Goal: Communication & Community: Answer question/provide support

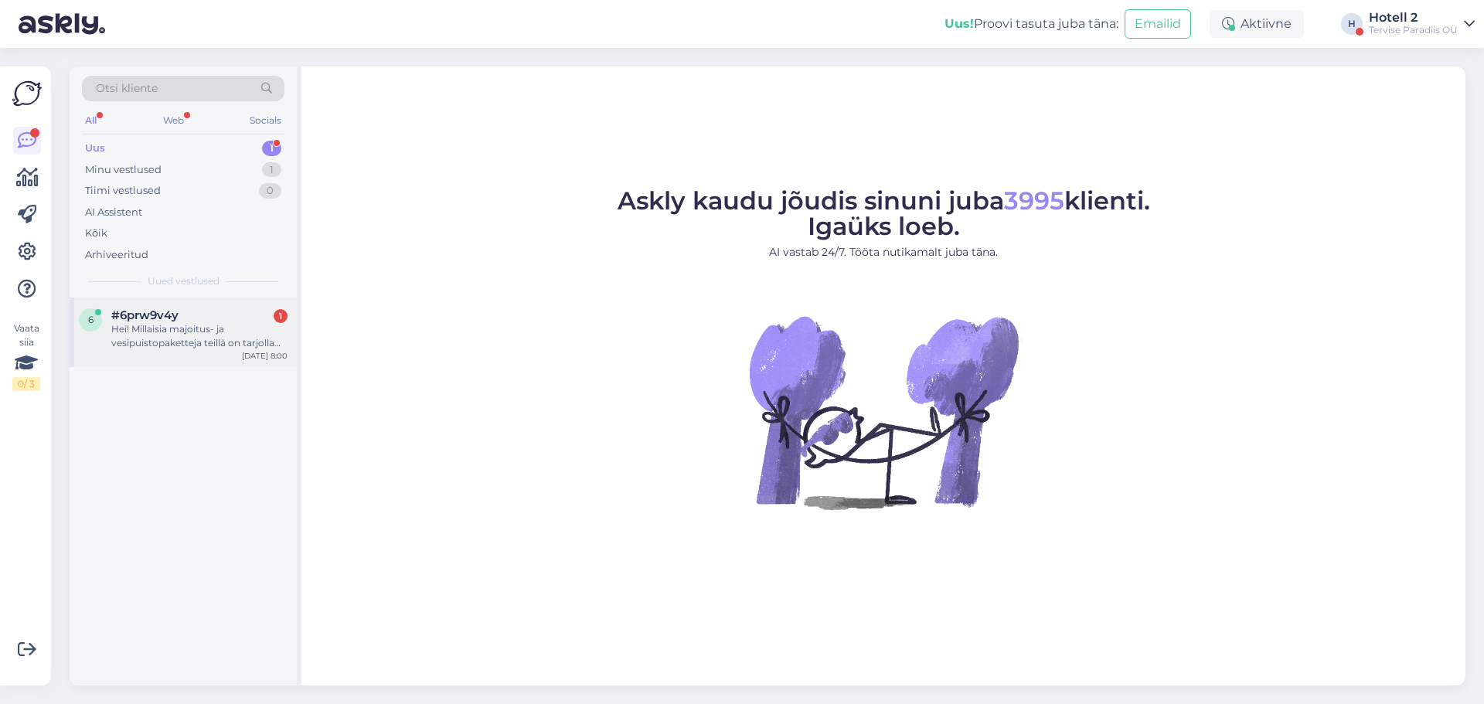
click at [235, 359] on div "6 #6prw9v4y 1 Hei! Millaisia majoitus- ja vesipuistopaketteja teillä on tarjoll…" at bounding box center [183, 333] width 227 height 70
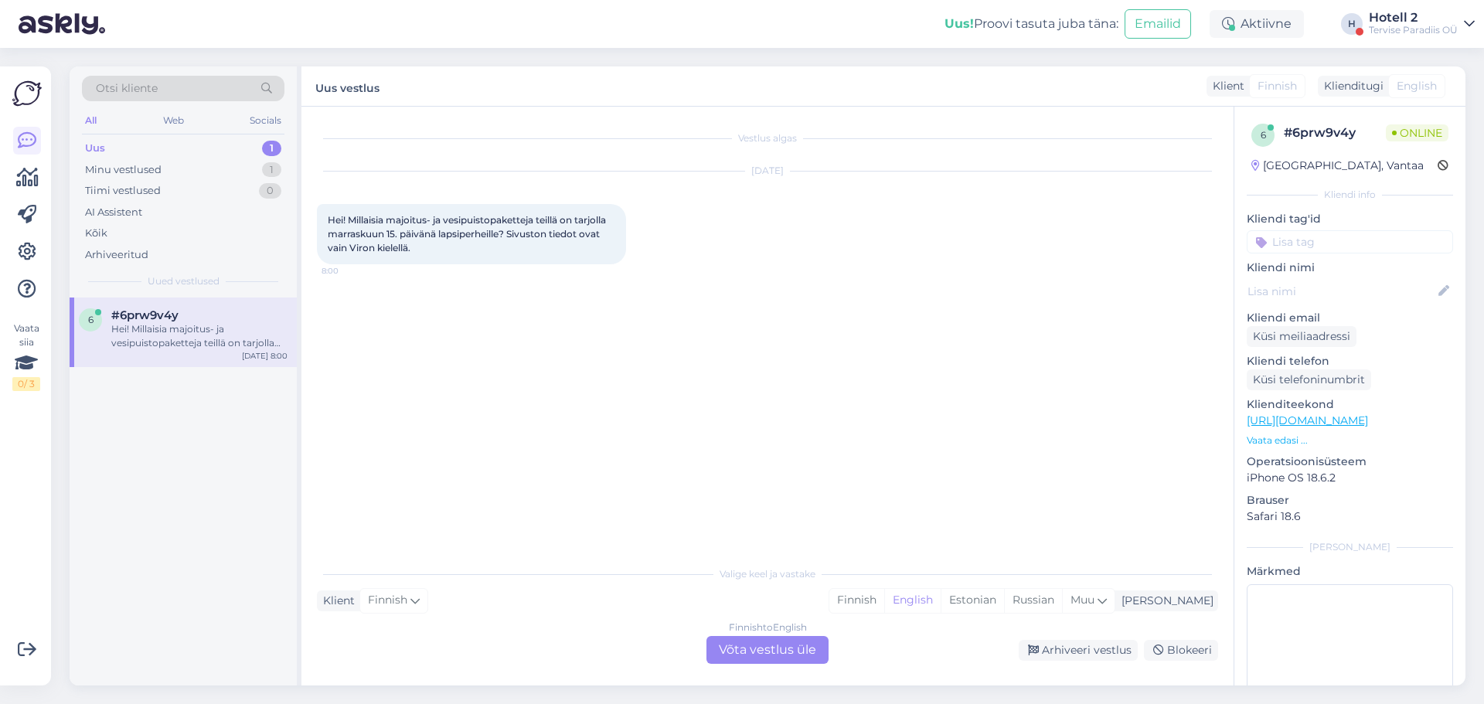
click at [767, 643] on div "Finnish to English Võta vestlus üle" at bounding box center [767, 650] width 122 height 28
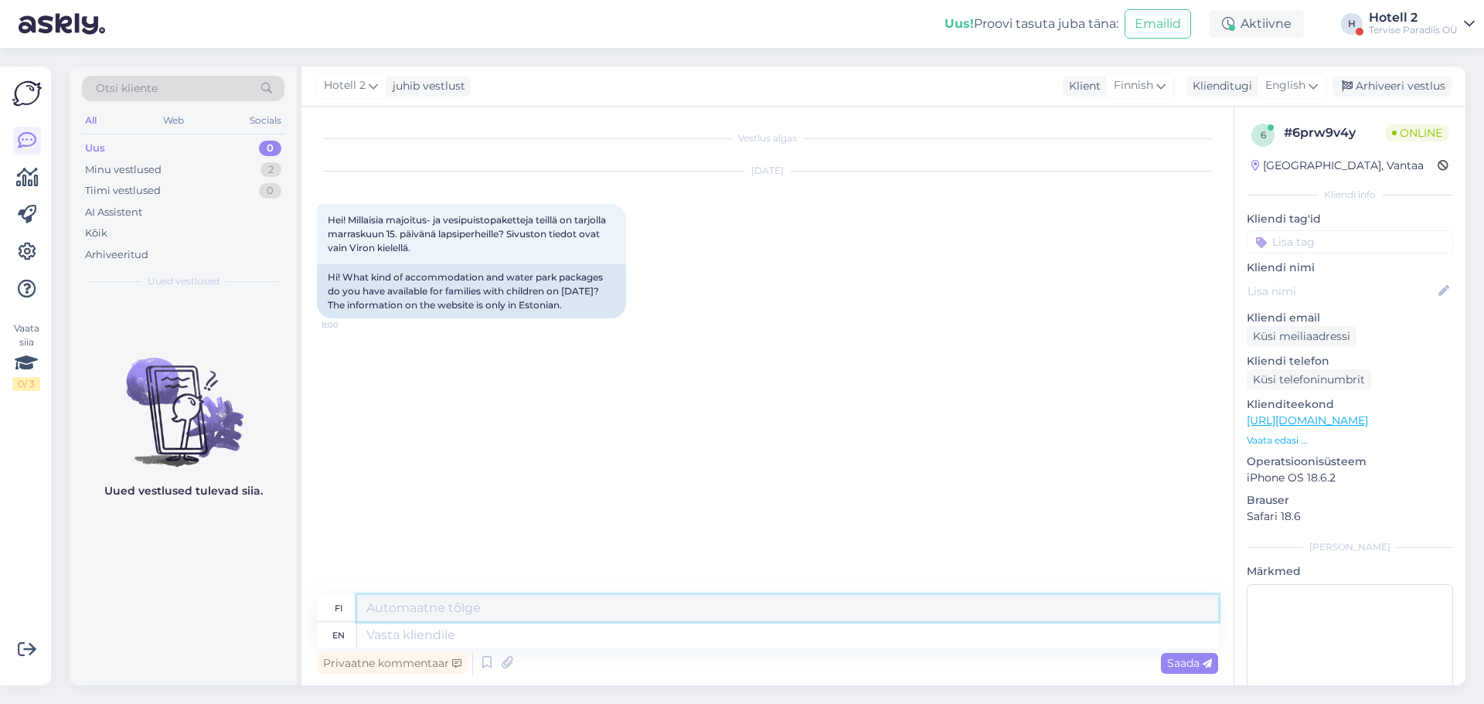
click at [560, 618] on textarea at bounding box center [787, 608] width 861 height 26
click at [560, 628] on textarea at bounding box center [787, 635] width 861 height 26
type textarea "Hello!"
type textarea "Hei!"
type textarea "Hello! There"
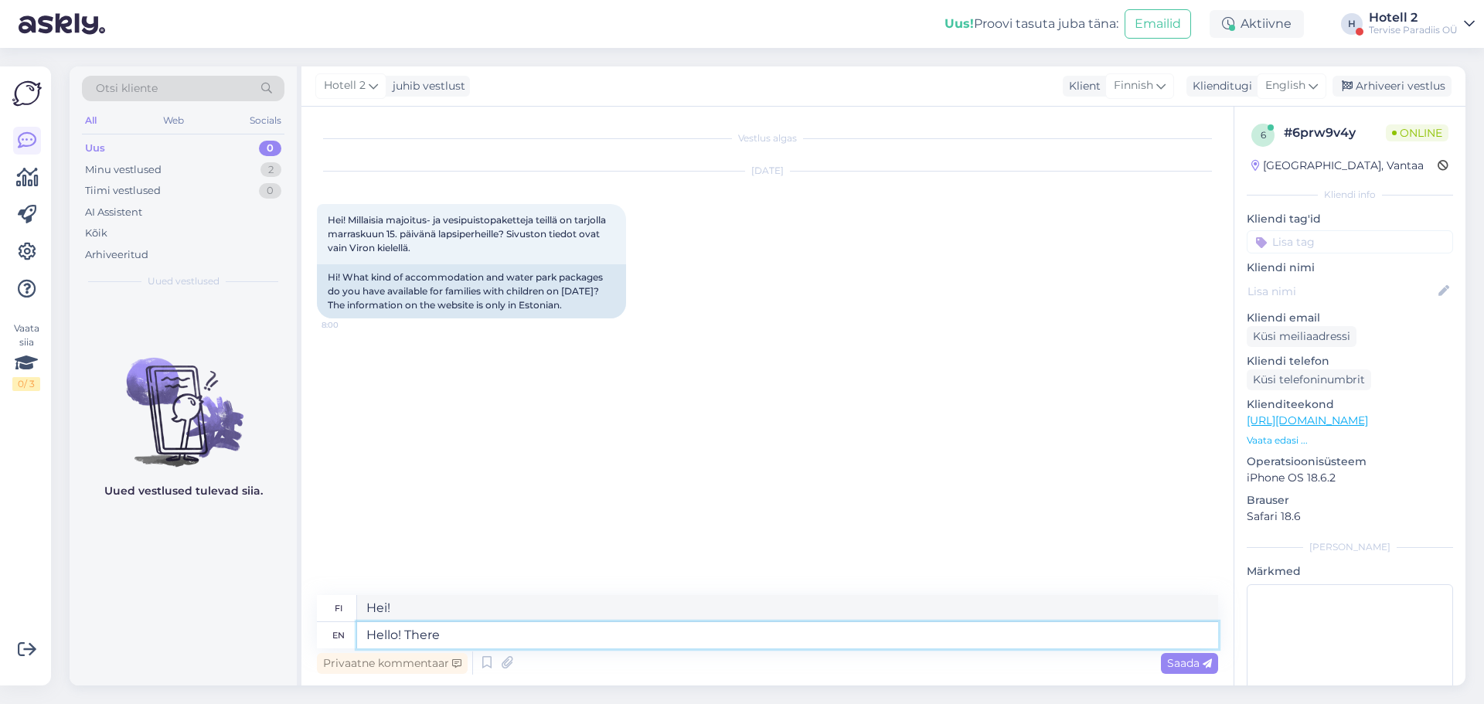
type textarea "Hei! Siellä"
type textarea "Hello! There are o"
type textarea "Hei! Siellä on"
type textarea "Hello! There are only"
type textarea "Hei! On vain"
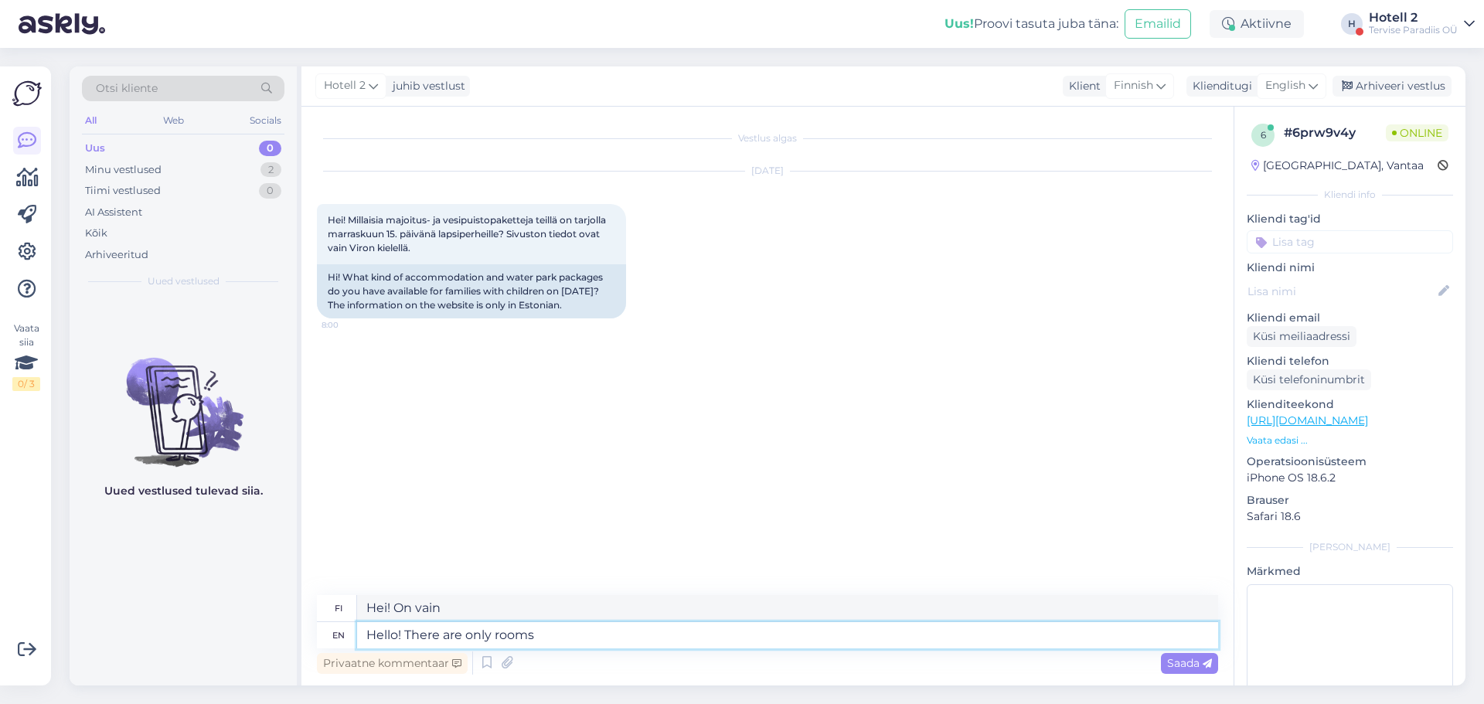
type textarea "Hello! There are only rooms a"
type textarea "Hei! Vain huoneita on saatavilla."
type textarea "Hello! There are only rooms available"
type textarea "Hei! Vain huoneita saatavilla"
type textarea "Hello! There are only rooms available on th"
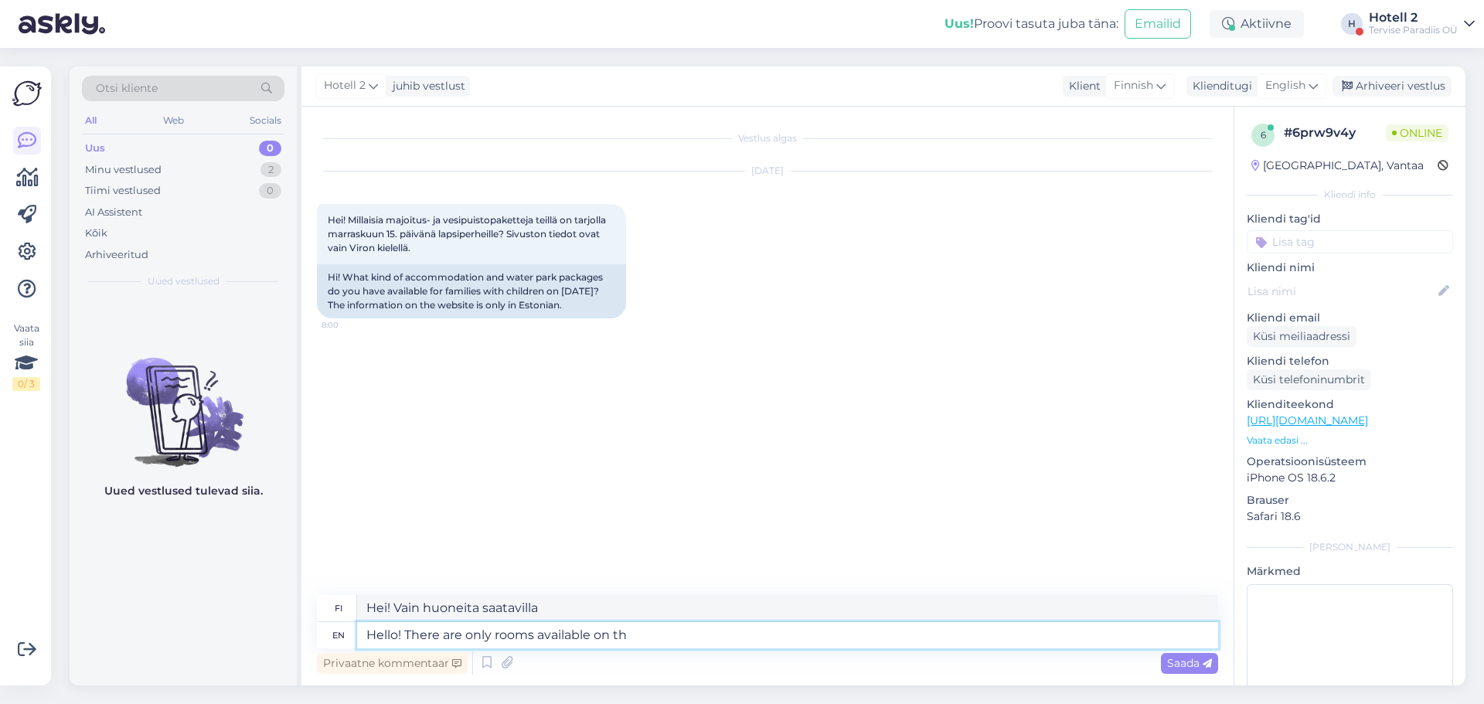
type textarea "Hei! Huoneita on saatavilla vain"
type textarea "Hello! There are only rooms available on the"
type textarea "Hei! Saatavilla on vain huoneita"
type textarea "Hello! There are only rooms available on the 1"
type textarea "Hei! Huoneita on saatavilla vain 1. päivästä."
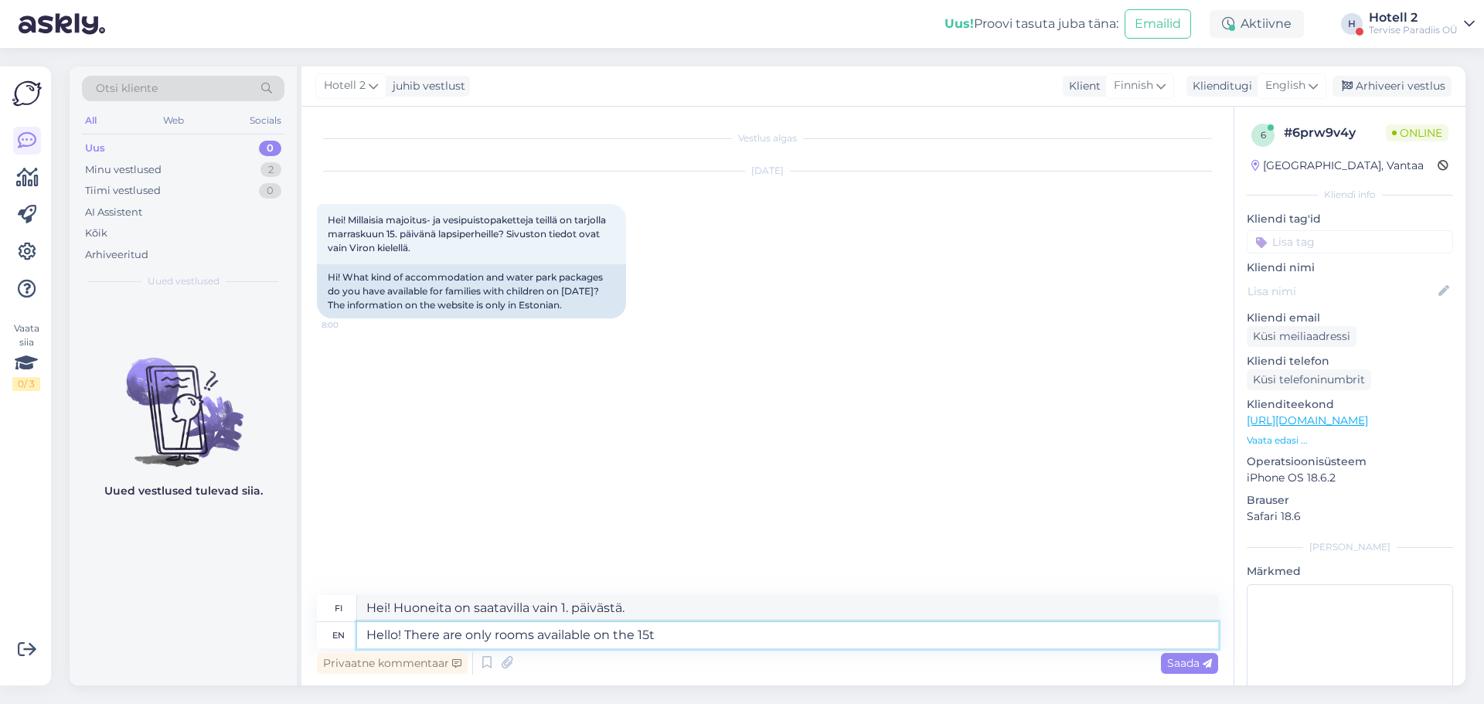
type textarea "Hello! There are only rooms available on the 15th"
type textarea "Hei! Huoneita on saatavilla vain 15. [GEOGRAPHIC_DATA]."
type textarea "Hello! There are only rooms available on the 15th."
type textarea "Hei! Huoneita on saatavilla vain 15. [PERSON_NAME]."
type textarea "Hello! There are only rooms available on the 15th. For a"
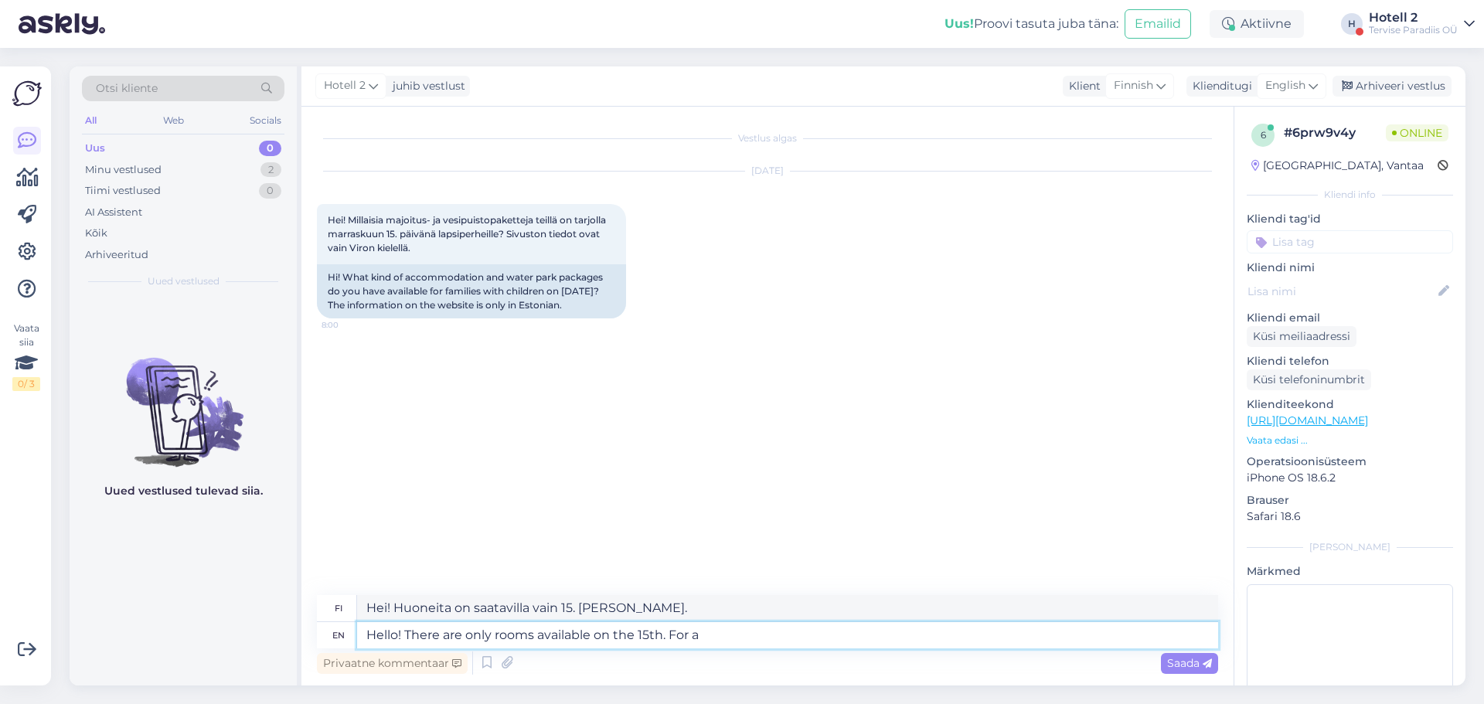
type textarea "Hei! Huoneita on saatavilla vain 15. [GEOGRAPHIC_DATA]."
type textarea "Hello! There are only rooms available on the 15th. For a family,"
type textarea "Hei! Huoneita on saatavilla vain 15. [PERSON_NAME]. [GEOGRAPHIC_DATA],"
type textarea "Hello! There are only rooms available on the 15th. For a family, we ca"
type textarea "Hei! Huoneita on saatavilla vain 15. [PERSON_NAME]. Perheille me"
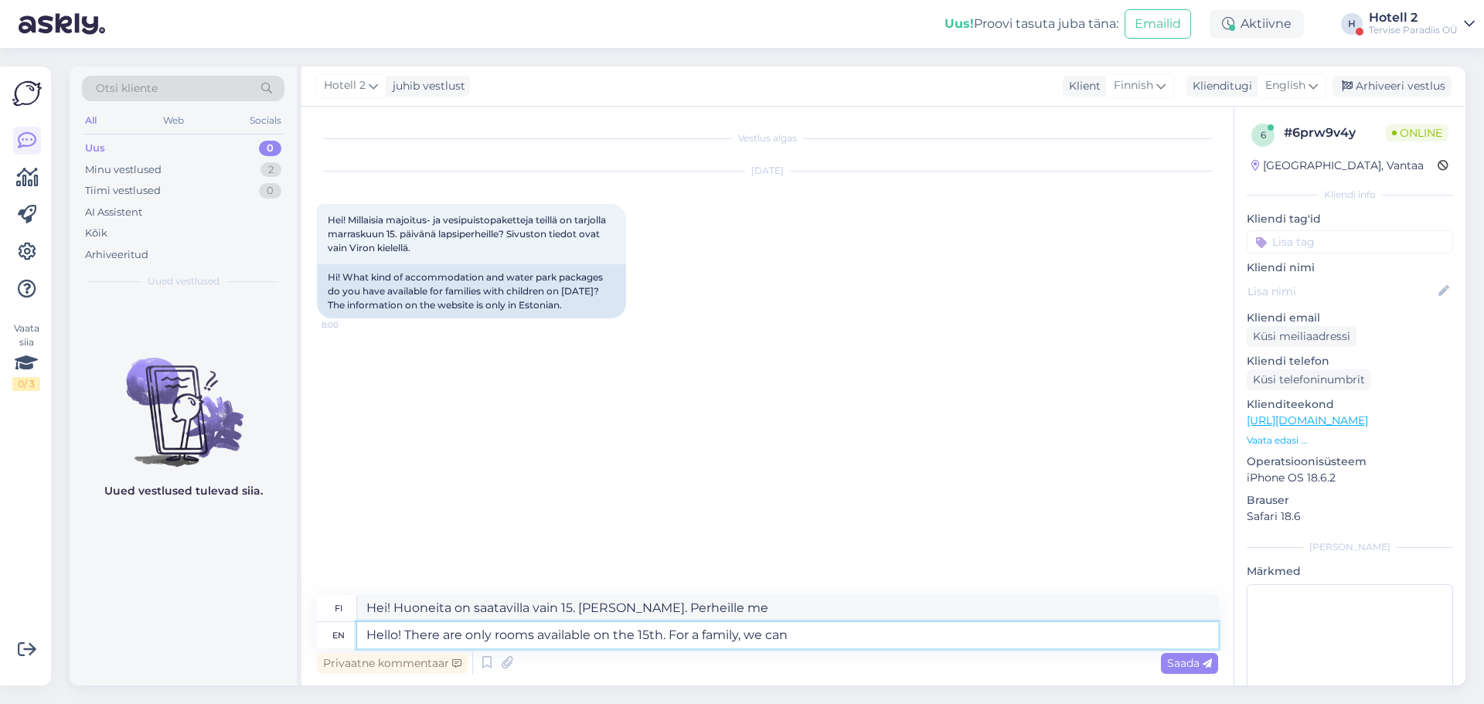
type textarea "Hello! There are only rooms available on the 15th. For a family, we can"
type textarea "Hei! Huoneita on saatavilla vain 15. [PERSON_NAME]. Perheille voimme"
type textarea "Hello! There are only rooms available on the 15th. For a family, we can re"
type textarea "Hei! Huoneita on saatavilla vain 15. [PERSON_NAME]. Perheille voimme varata"
type textarea "Hello! There are only rooms available on the 15th. For a family, we can recomme…"
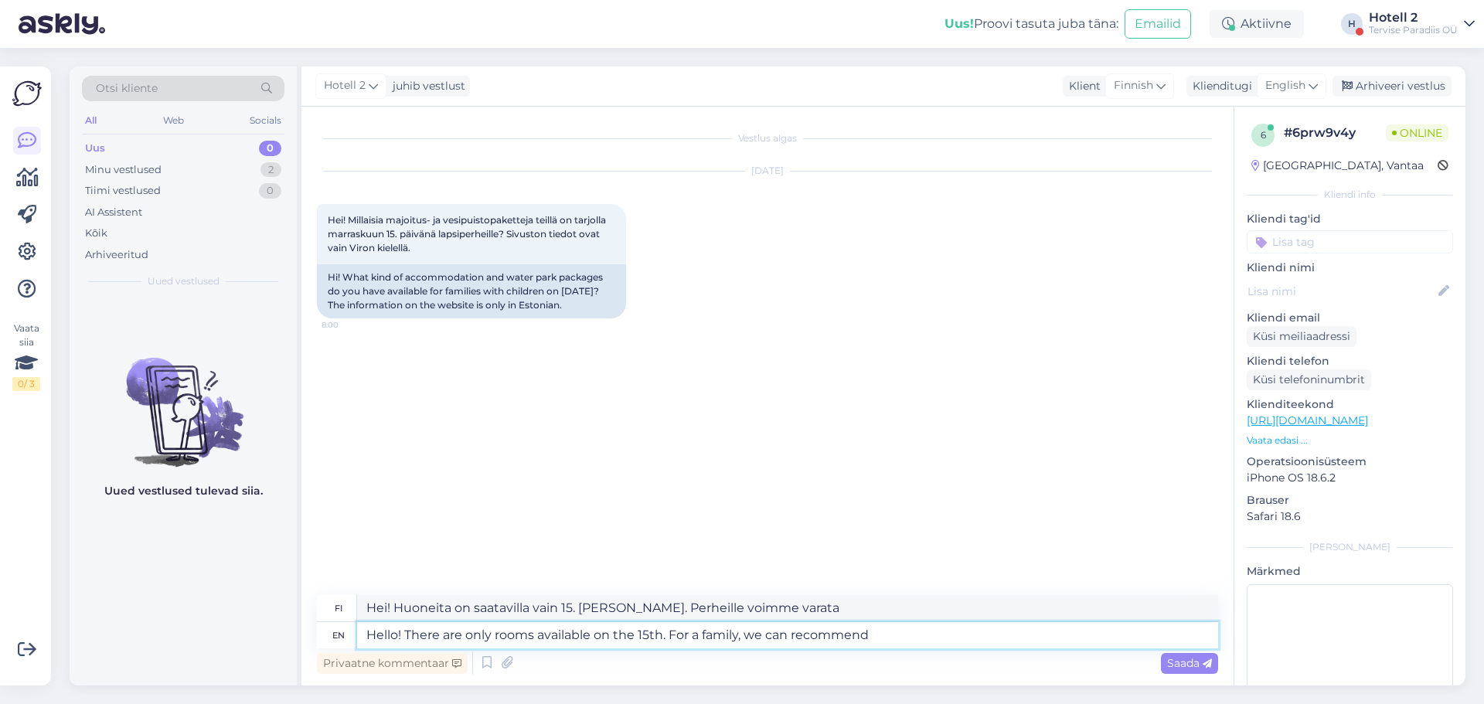
type textarea "Hei! Huoneita on saatavilla vain 15. [PERSON_NAME]. Perheille voimme suositella"
type textarea "Hello! There are only rooms available on the 15th. For a family, we can recomme…"
type textarea "Hei! Huoneita on saatavilla vain 15. [PERSON_NAME]. Perheille voimme suositella…"
type textarea "Hello! There are only rooms available on the 15th. For a family, we can recomme…"
type textarea "Hei! Huoneita on saatavilla vain 15. [PERSON_NAME]. Perheille voimme suositella…"
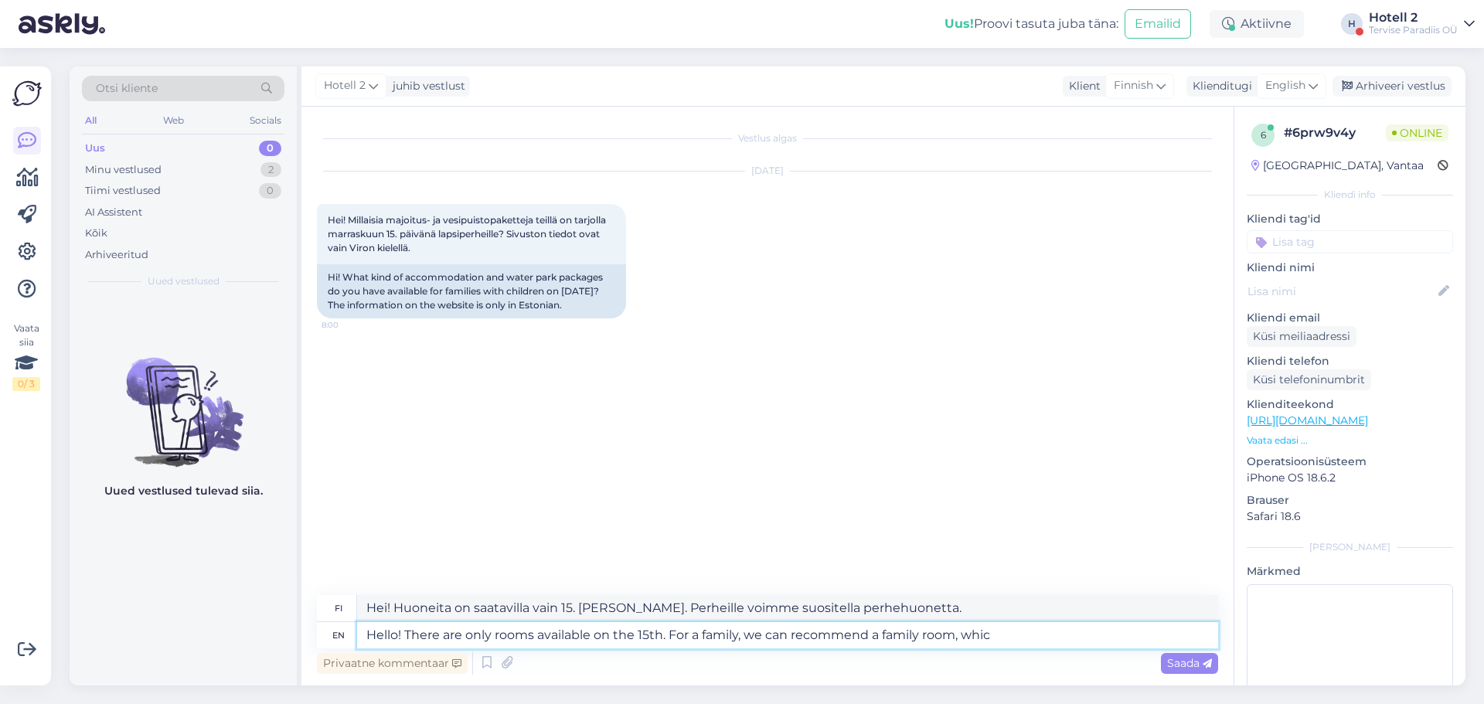
type textarea "Hello! There are only rooms available on the 15th. For a family, we can recomme…"
type textarea "Hei! Huoneita on saatavilla vain 15. [PERSON_NAME]. Perheille voimme suositella…"
type textarea "Hello! There are only rooms available on the 15th. For a family, we can recomme…"
type textarea "Hei! Huoneita on saatavilla vain 15. [PERSON_NAME]. Perheille voimme suositella…"
type textarea "Hello! There are only rooms available on the 15th. For a family, we can recomme…"
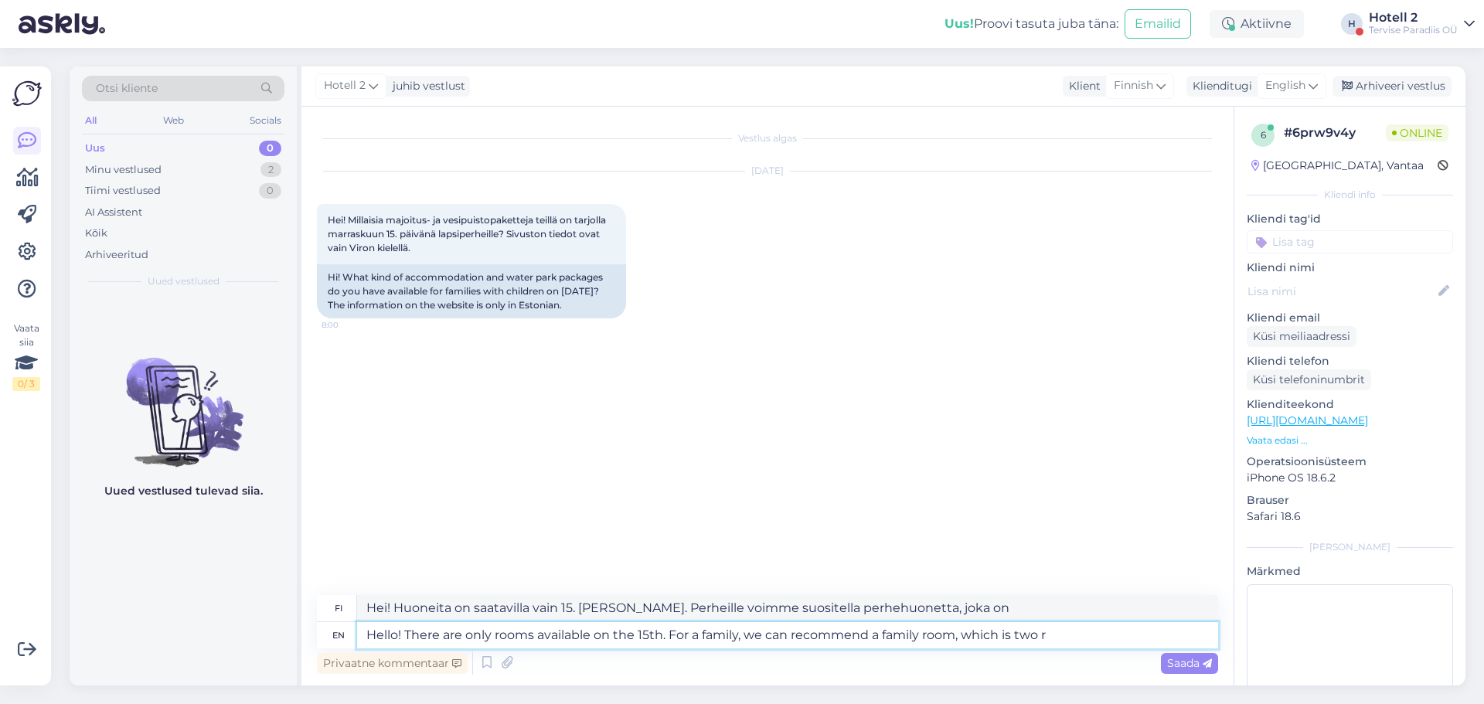
type textarea "Hei! Huoneita on saatavilla vain 15. [PERSON_NAME]. Perheille voimme suositella…"
type textarea "Hello! There are only rooms available on the 15th. For a family, we can recomme…"
type textarea "Hei! Huoneita on saatavilla vain 15. [PERSON_NAME]. Perheille voimme suositella…"
type textarea "Hello! There are only rooms available on the 15th. For a family, we can recomme…"
type textarea "Hei! Huoneita on saatavilla vain 15. [PERSON_NAME]. Perheille voimme suositella…"
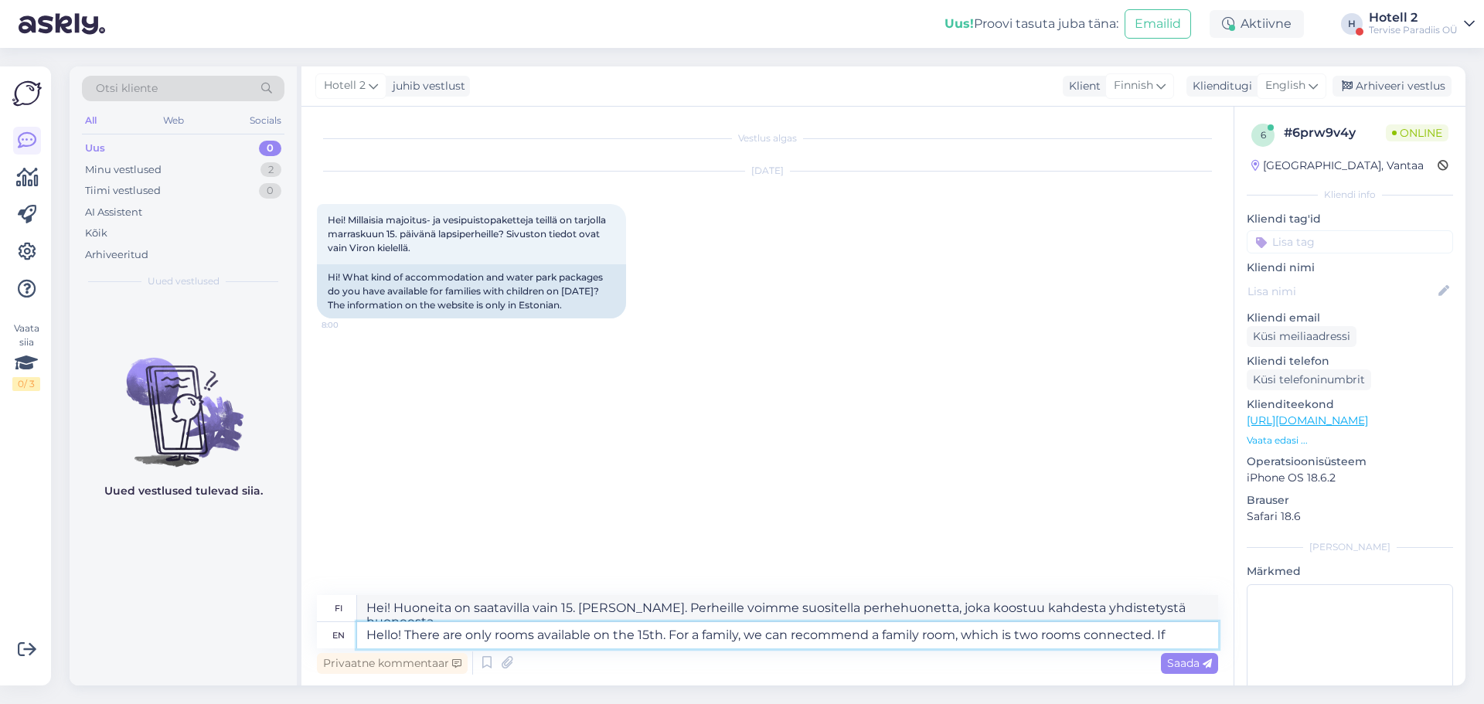
type textarea "Hello! There are only rooms available on the 15th. For a family, we can recomme…"
type textarea "Hei! Huoneita on saatavilla vain 15. [PERSON_NAME]. Perheille voimme suositella…"
type textarea "Hello! There are only rooms available on the 15th. For a family, we can recomme…"
type textarea "Hei! Huoneita on saatavilla vain 15. [PERSON_NAME]. Perheille voimme suositella…"
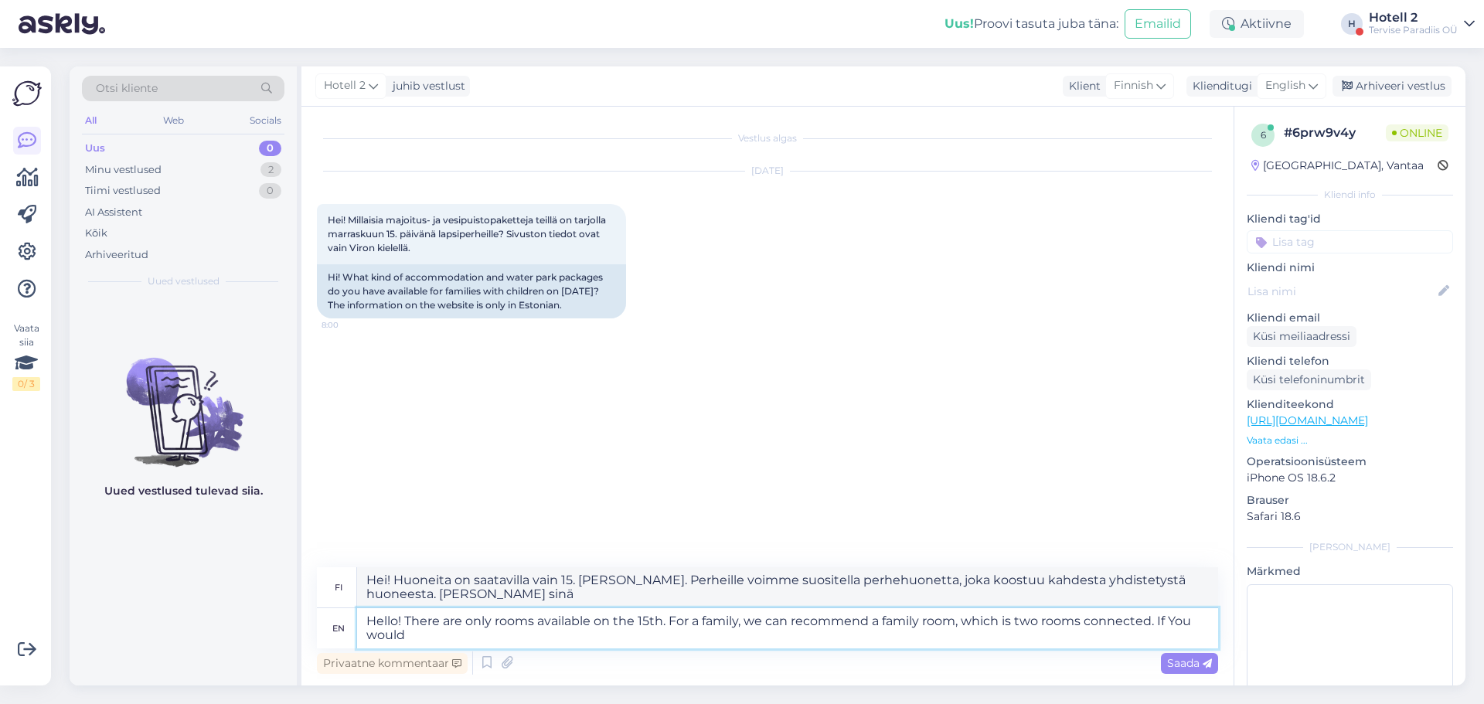
type textarea "Hello! There are only rooms available on the 15th. For a family, we can recomme…"
type textarea "Hei! Huoneita on saatavilla vain 15. [PERSON_NAME]. Perheille voimme suositella…"
type textarea "Hello! There are only rooms available on the 15th. For a family, we can recomme…"
type textarea "Hei! Huoneita on saatavilla vain 15. [PERSON_NAME]. Perheille voimme suositella…"
type textarea "Hello! There are only rooms available on the 15th. For a family, we can recomme…"
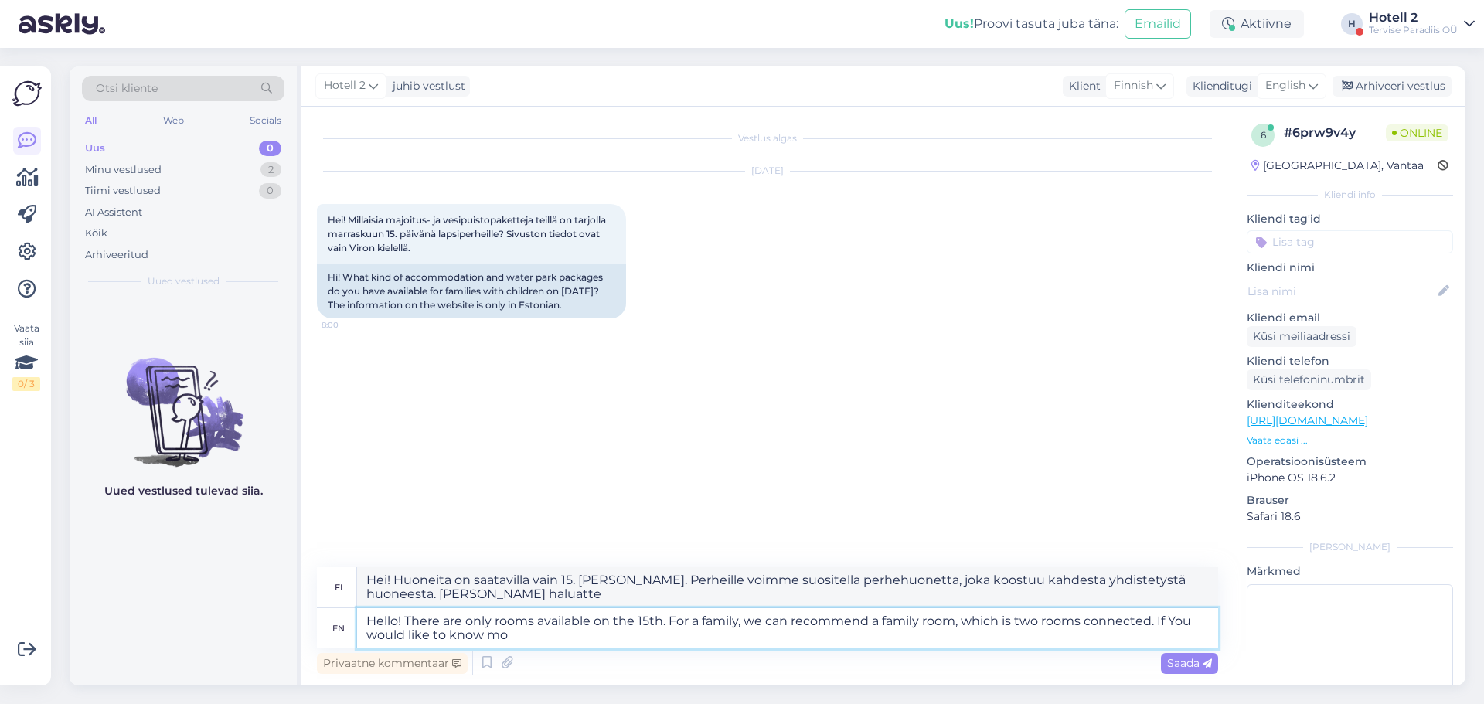
type textarea "Hei! Huoneita on saatavilla vain 15. [PERSON_NAME]. Perheille voimme suositella…"
type textarea "Hello! There are only rooms available on the 15th. For a family, we can recomme…"
type textarea "Hei! Huoneita on saatavilla vain 15. [PERSON_NAME]. Perheille voimme suositella…"
type textarea "Hello! There are only rooms available on the 15th. For a family, we can recomme…"
type textarea "Hei! Huoneita on saatavilla vain 15. [PERSON_NAME]. Perheille voimme suositella…"
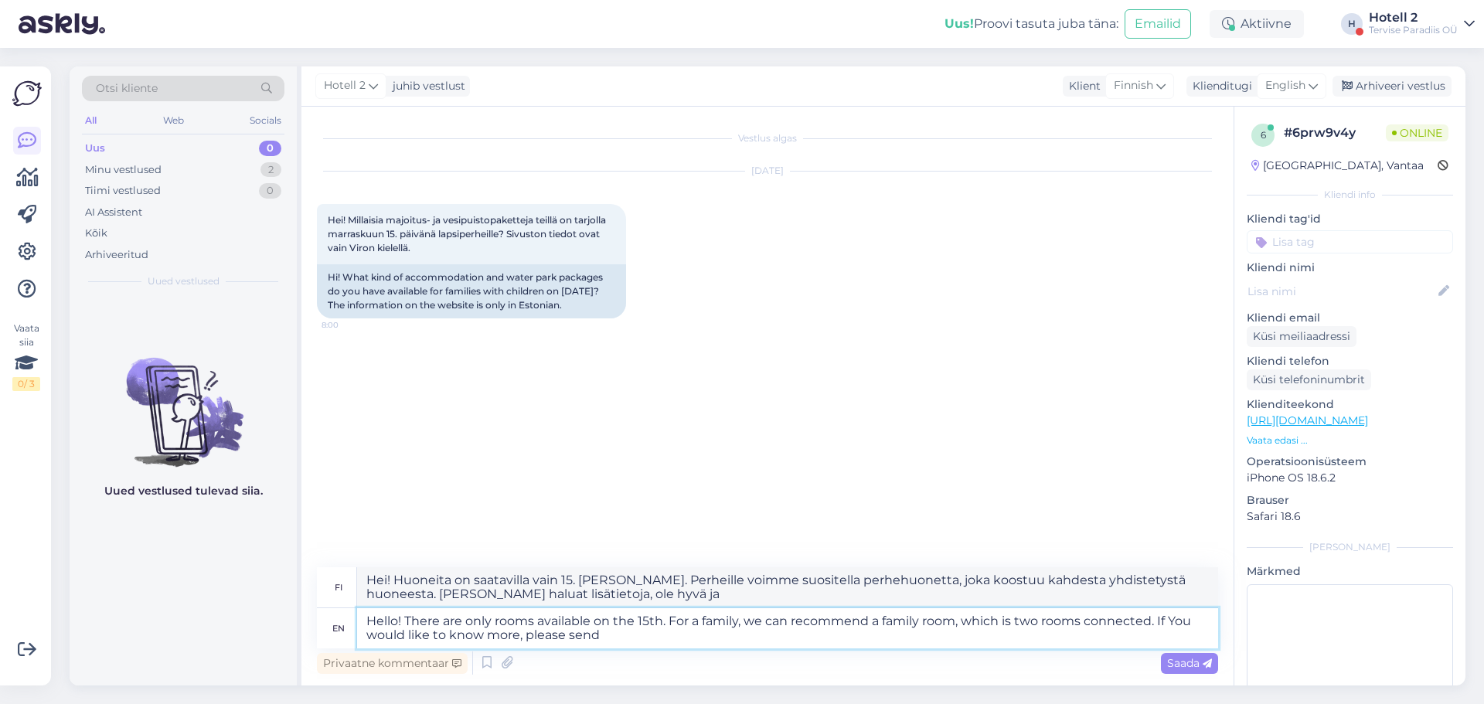
type textarea "Hello! There are only rooms available on the 15th. For a family, we can recomme…"
type textarea "Hei! Huoneita on saatavilla vain 15. [PERSON_NAME]. Perheille voimme suositella…"
type textarea "Hello! There are only rooms available on the 15th. For a family, we can recomme…"
type textarea "Hei! Huoneita on saatavilla vain 15. [PERSON_NAME]. Perheille voimme suositella…"
type textarea "Hello! There are only rooms available on the 15th. For a family, we can recomme…"
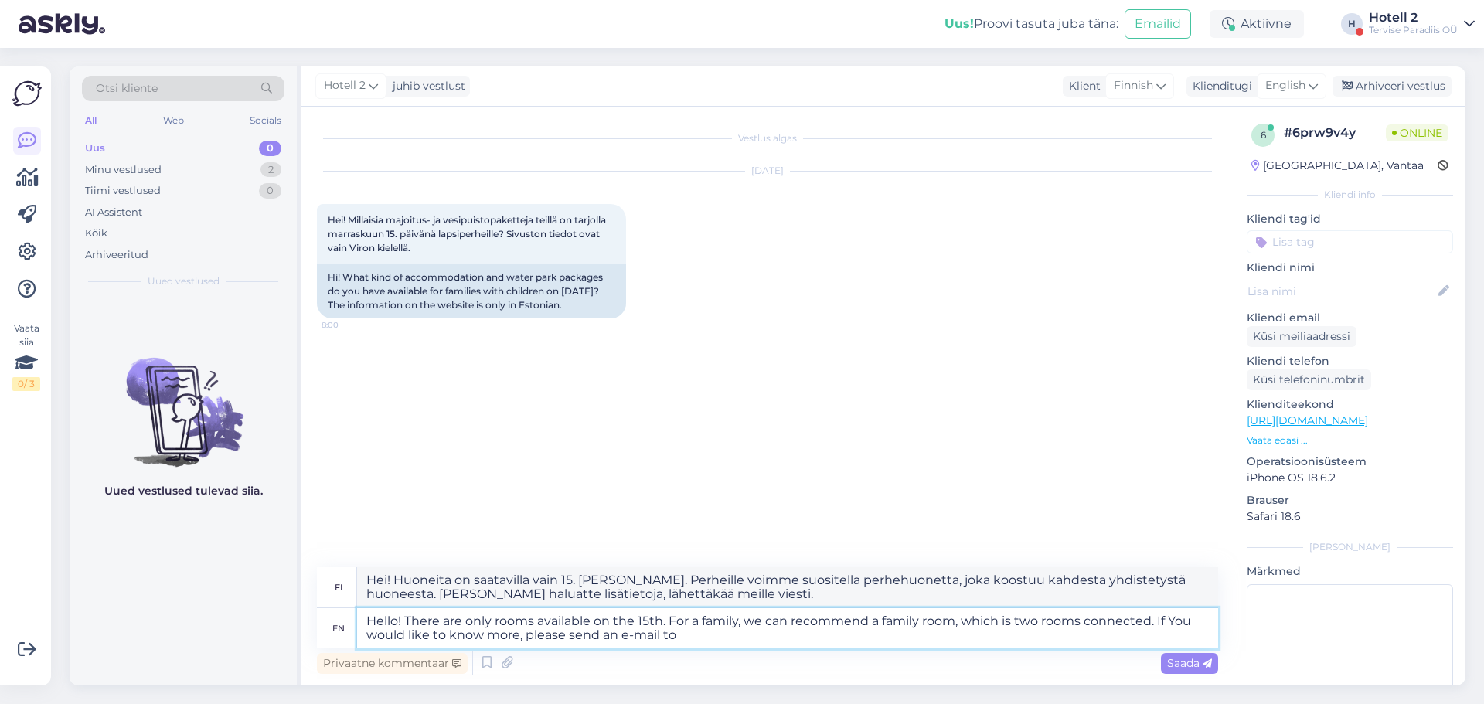
type textarea "Hei! Huoneita on saatavilla vain 15. [PERSON_NAME]. Perheille voimme suositella…"
type textarea "Hello! There are only rooms available on the 15th. For a family, we can recomme…"
type textarea "Hei! Huoneita on saatavilla vain 15. [PERSON_NAME]. Perheille voimme suositella…"
type textarea "Hello! There are only rooms available on the 15th. For a family, we can recomme…"
type textarea "Hei! Huoneita on saatavilla vain 15. [PERSON_NAME]. Perheille voimme suositella…"
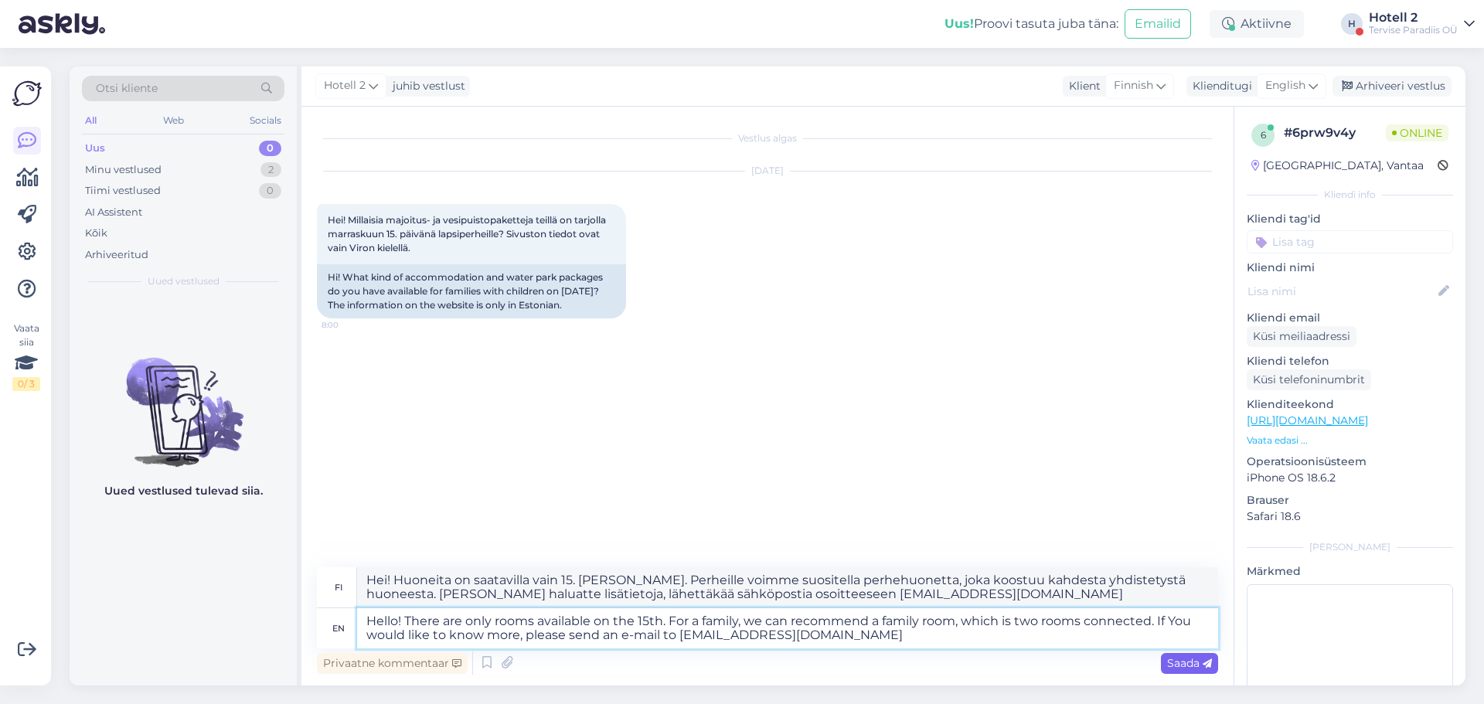
type textarea "Hello! There are only rooms available on the 15th. For a family, we can recomme…"
click at [1202, 661] on span "Saada" at bounding box center [1189, 663] width 45 height 14
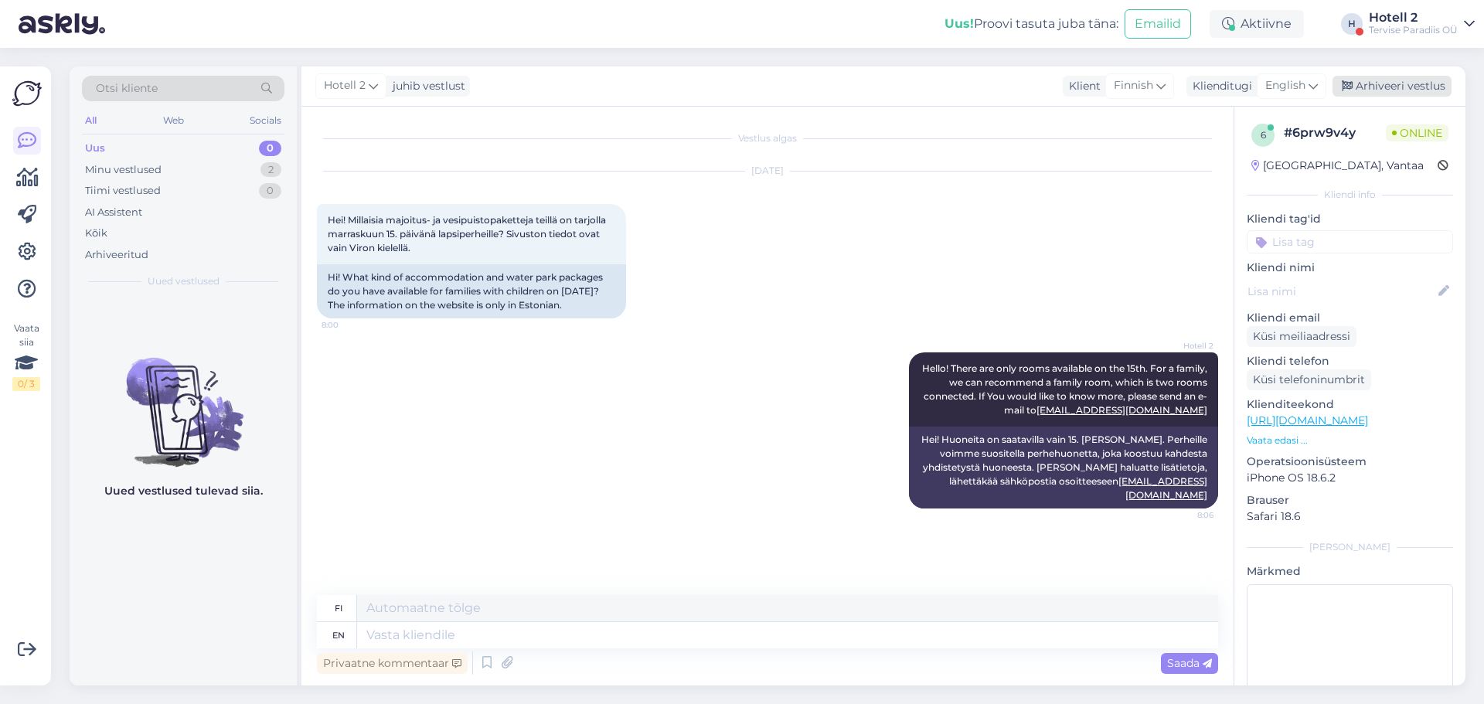
click at [1424, 82] on div "Arhiveeri vestlus" at bounding box center [1391, 86] width 119 height 21
